Goal: Entertainment & Leisure: Consume media (video, audio)

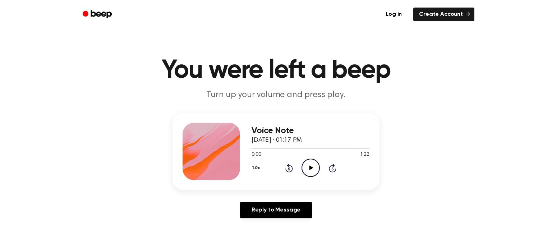
click at [315, 171] on icon "Play Audio" at bounding box center [311, 168] width 18 height 18
click at [312, 166] on icon at bounding box center [310, 167] width 3 height 5
click at [305, 164] on icon "Play Audio" at bounding box center [311, 168] width 18 height 18
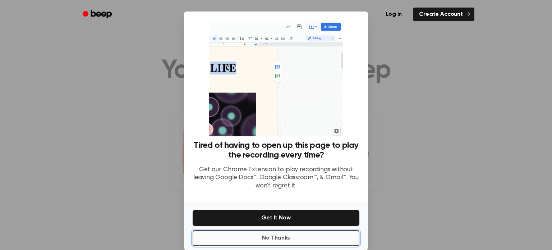
click at [317, 230] on button "No Thanks" at bounding box center [276, 238] width 167 height 16
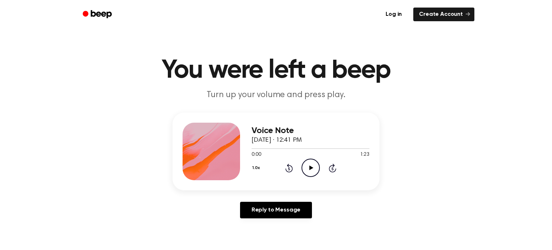
click at [308, 170] on icon "Play Audio" at bounding box center [311, 168] width 18 height 18
click at [311, 163] on icon "Play Audio" at bounding box center [311, 168] width 18 height 18
